Goal: Information Seeking & Learning: Stay updated

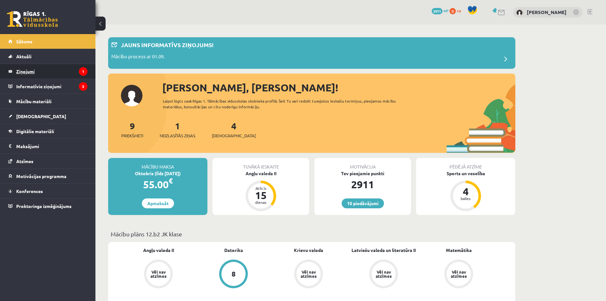
click at [63, 69] on legend "Ziņojumi 1" at bounding box center [51, 71] width 71 height 15
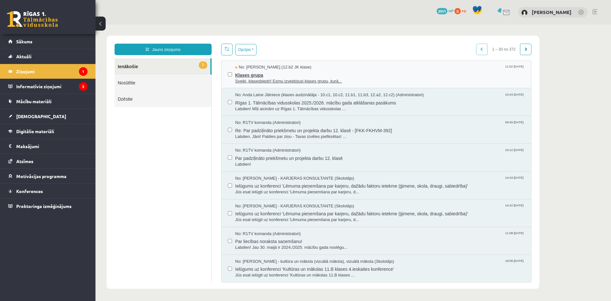
click at [336, 77] on span "Klases grupa" at bounding box center [380, 74] width 290 height 8
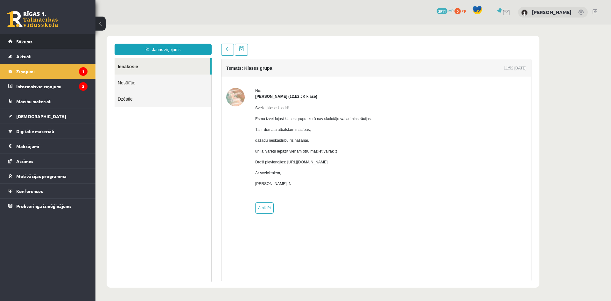
click at [36, 39] on link "Sākums" at bounding box center [47, 41] width 79 height 15
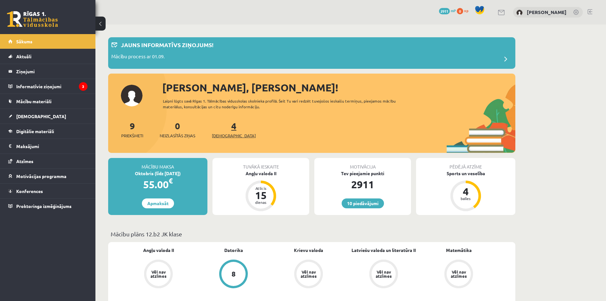
click at [226, 129] on link "4 Ieskaites" at bounding box center [234, 129] width 44 height 19
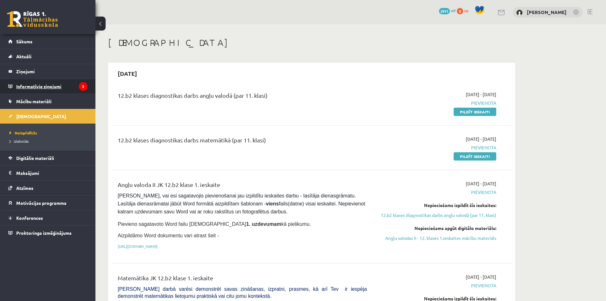
click at [49, 87] on legend "Informatīvie ziņojumi 3" at bounding box center [51, 86] width 71 height 15
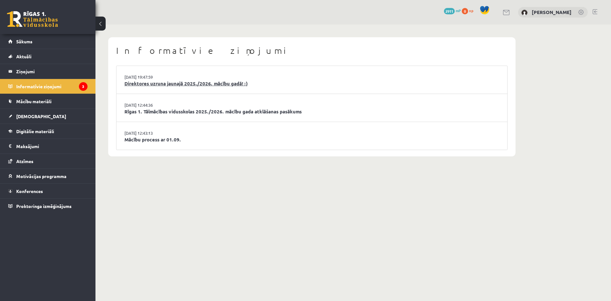
click at [242, 82] on link "Direktores uzruna jaunajā 2025./2026. mācību gadā! :)" at bounding box center [311, 83] width 375 height 7
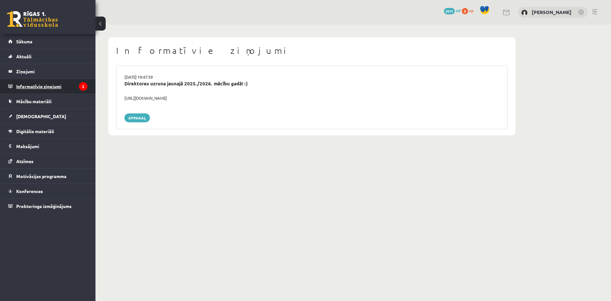
click at [77, 83] on legend "Informatīvie ziņojumi 2" at bounding box center [51, 86] width 71 height 15
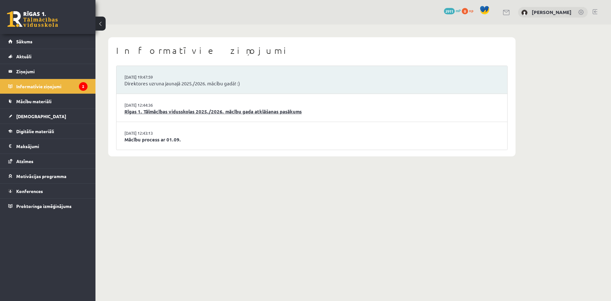
click at [183, 109] on link "Rīgas 1. Tālmācības vidusskolas 2025./2026. mācību gada atklāšanas pasākums" at bounding box center [311, 111] width 375 height 7
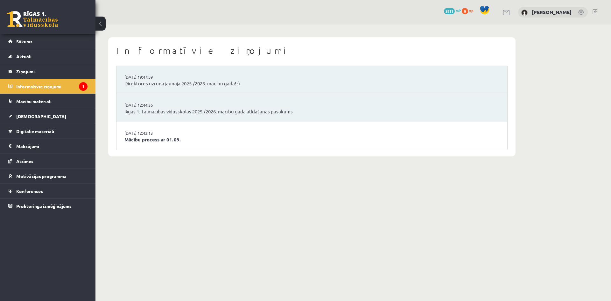
click at [161, 137] on link "Mācību process ar 01.09." at bounding box center [311, 139] width 375 height 7
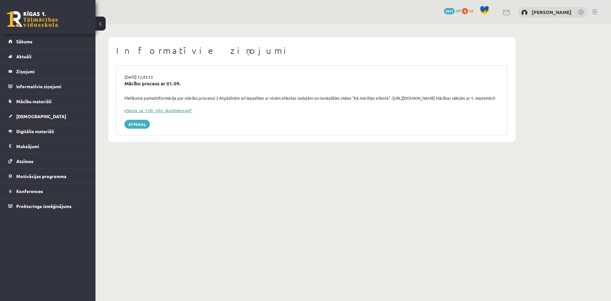
click at [155, 113] on link "eSkola_uz_1.09._info_skolēniem.pdf" at bounding box center [157, 110] width 67 height 5
click at [26, 38] on link "Sākums" at bounding box center [47, 41] width 79 height 15
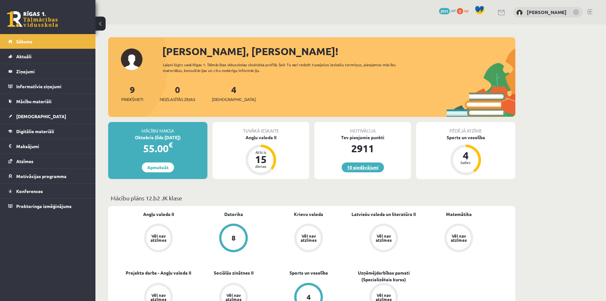
click at [362, 166] on link "10 piedāvājumi" at bounding box center [363, 167] width 42 height 10
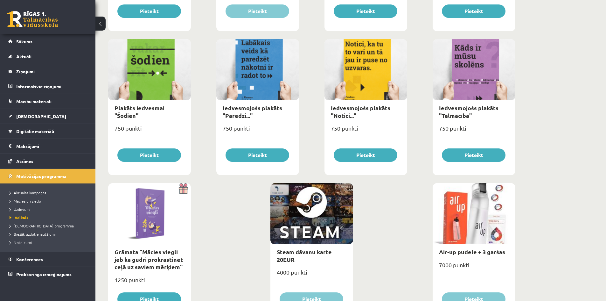
scroll to position [677, 0]
